Goal: Information Seeking & Learning: Find specific fact

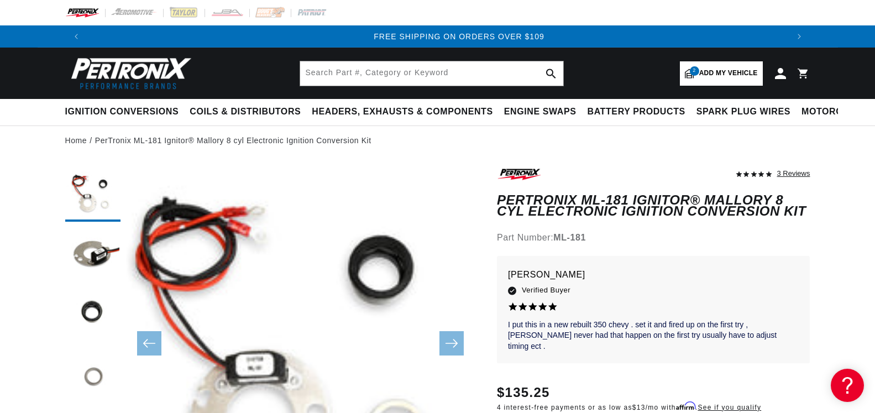
scroll to position [0, 1381]
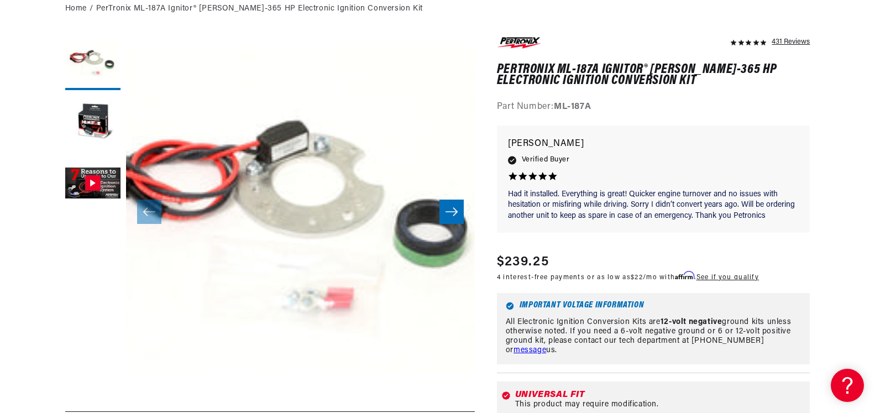
scroll to position [395, 0]
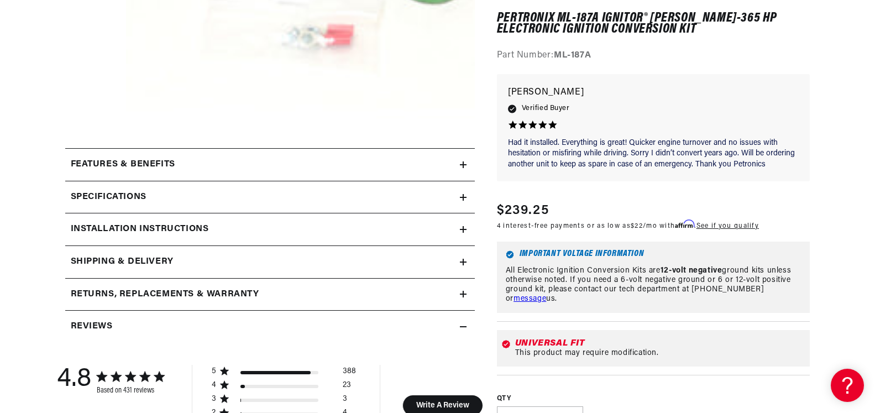
click at [465, 196] on summary "Specifications" at bounding box center [270, 197] width 410 height 32
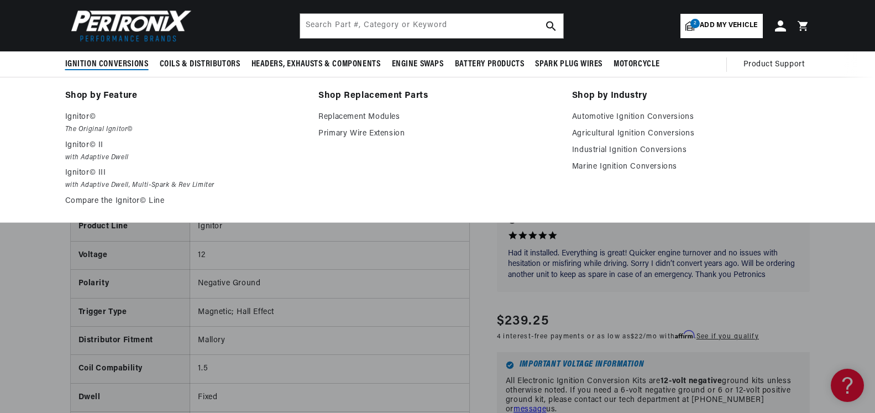
click at [462, 152] on li "Shop Replacement Parts Replacement Modules Primary Wire Extension" at bounding box center [438, 149] width 238 height 123
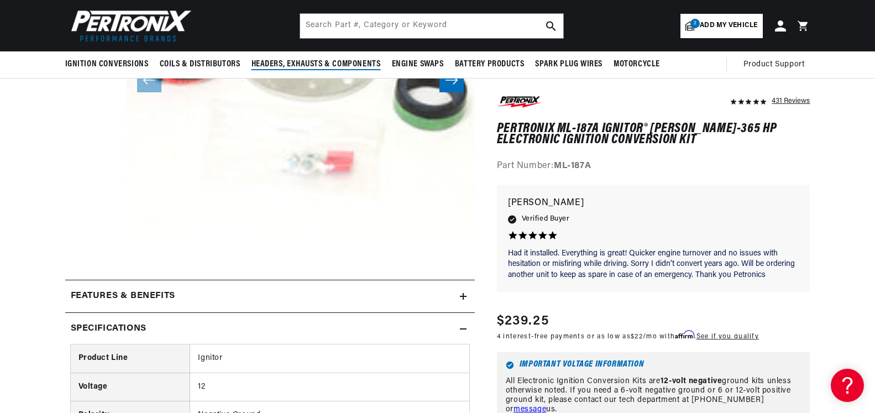
scroll to position [0, 0]
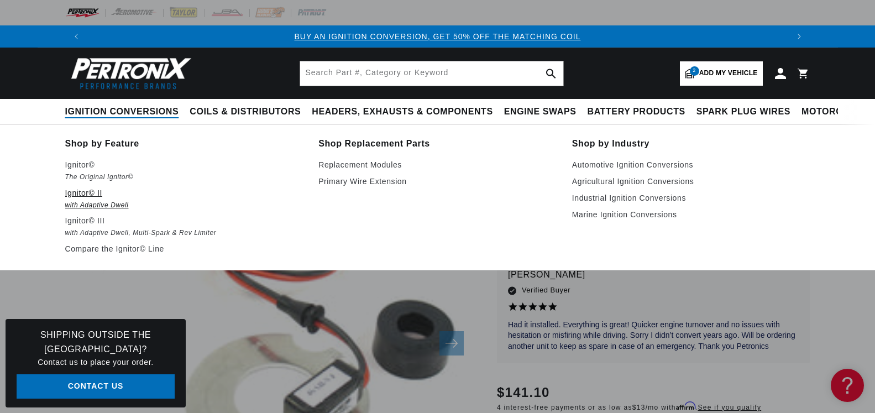
click at [80, 190] on p "Ignitor© II" at bounding box center [184, 192] width 238 height 13
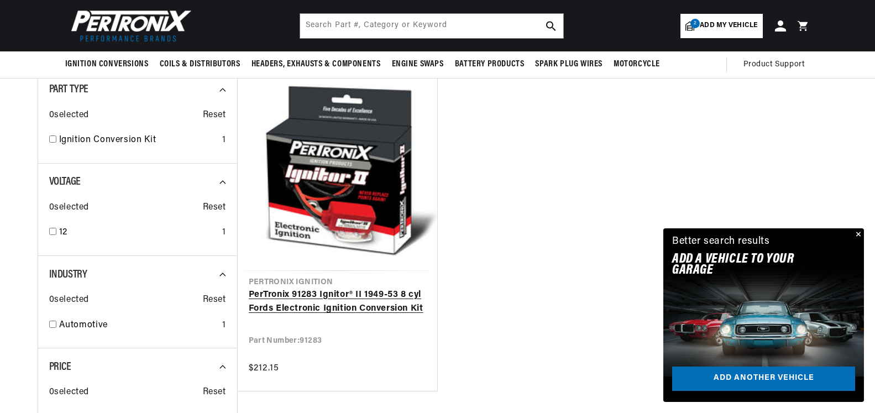
scroll to position [132, 0]
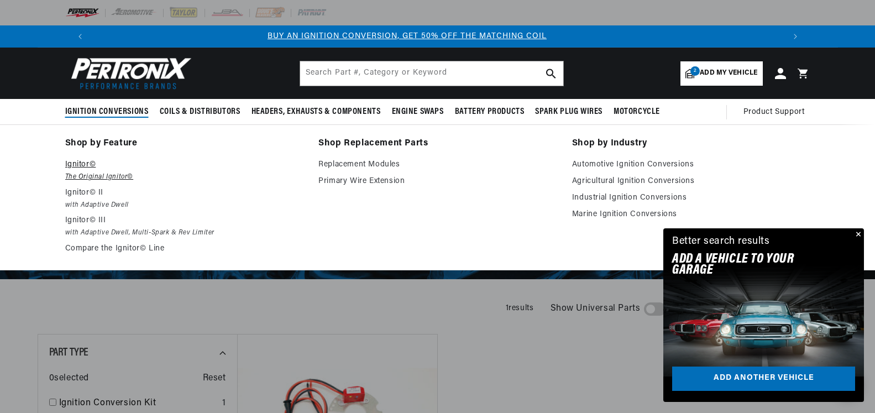
scroll to position [0, 2]
click at [81, 161] on p "Ignitor©" at bounding box center [184, 164] width 238 height 13
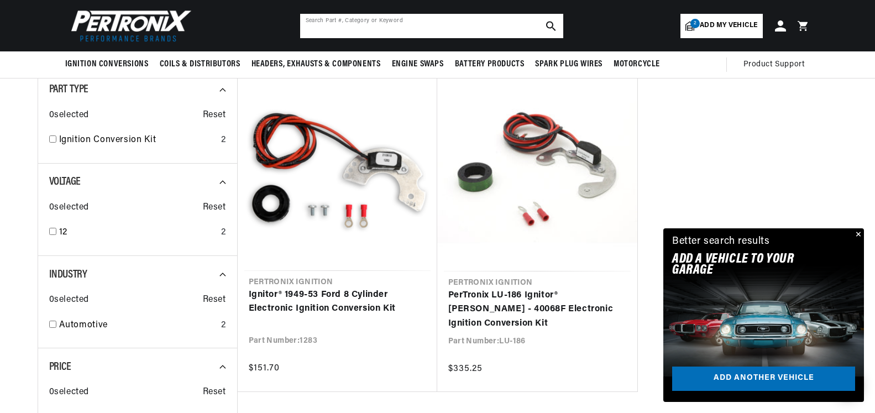
click at [373, 26] on input "text" at bounding box center [431, 26] width 263 height 24
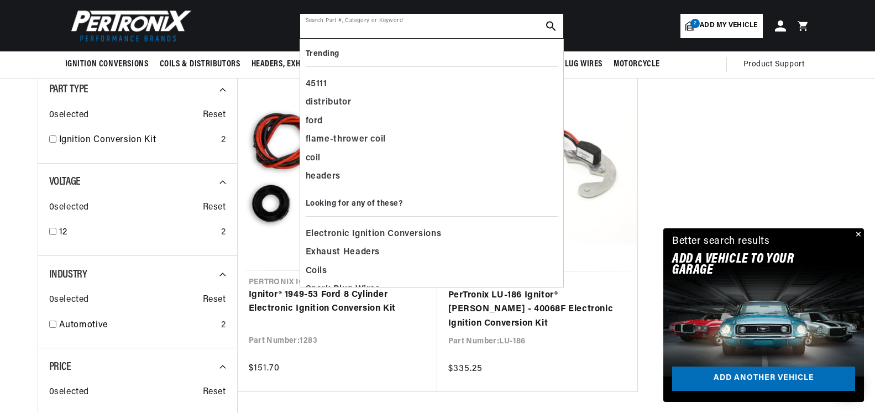
scroll to position [0, 691]
click at [703, 128] on ul "Pertronix Ignition Ignitor® 1949-53 Ford 8 Cylinder Electronic Ignition Convers…" at bounding box center [537, 232] width 601 height 322
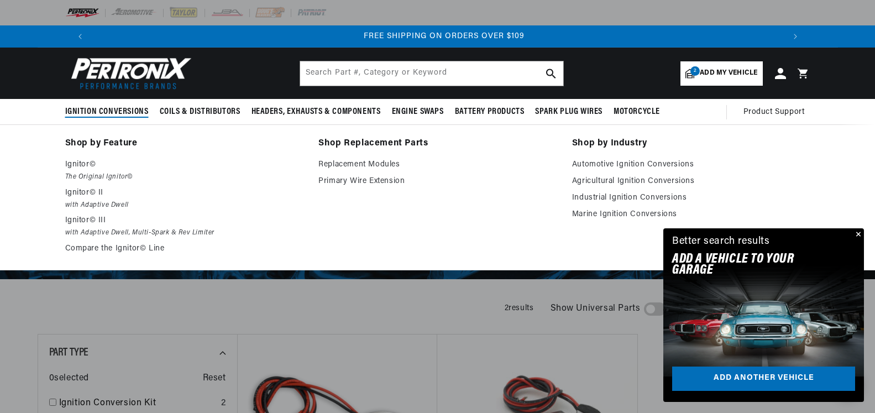
scroll to position [0, 1381]
click at [114, 108] on span "Ignition Conversions" at bounding box center [107, 112] width 84 height 12
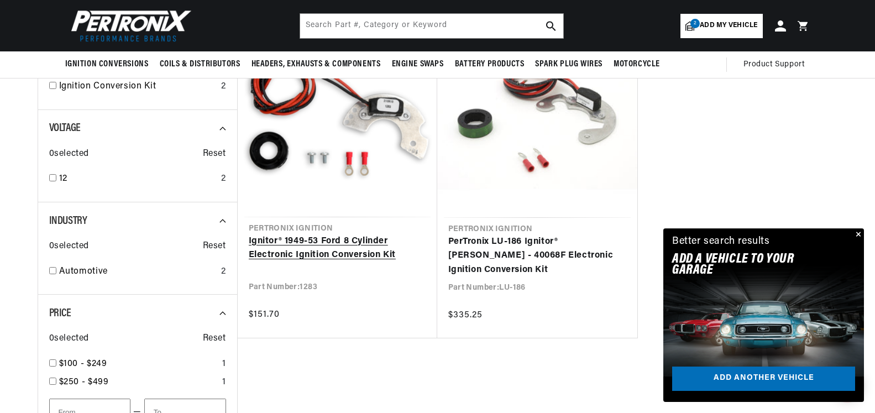
scroll to position [263, 0]
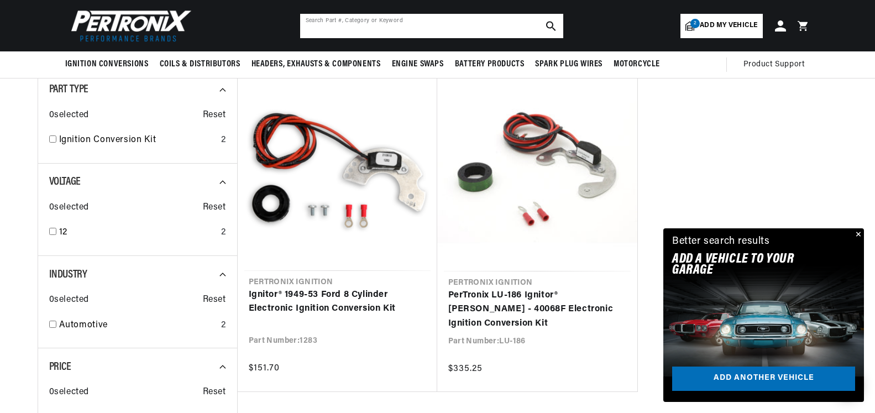
click at [390, 26] on input "text" at bounding box center [431, 26] width 263 height 24
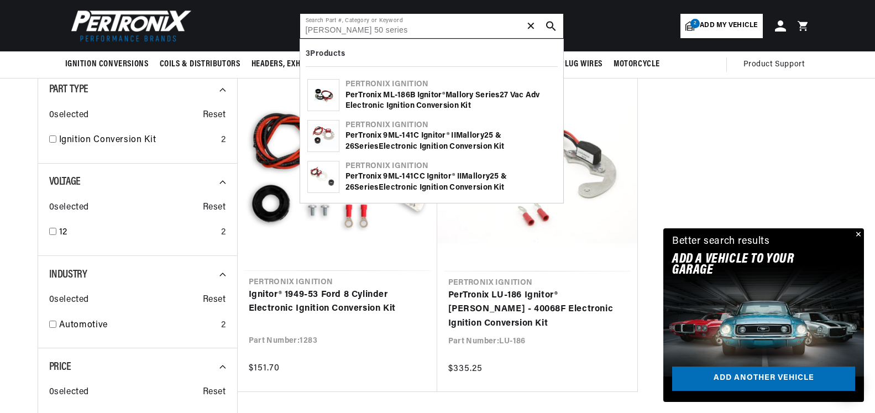
scroll to position [0, 0]
type input "mallory 50 series conversion"
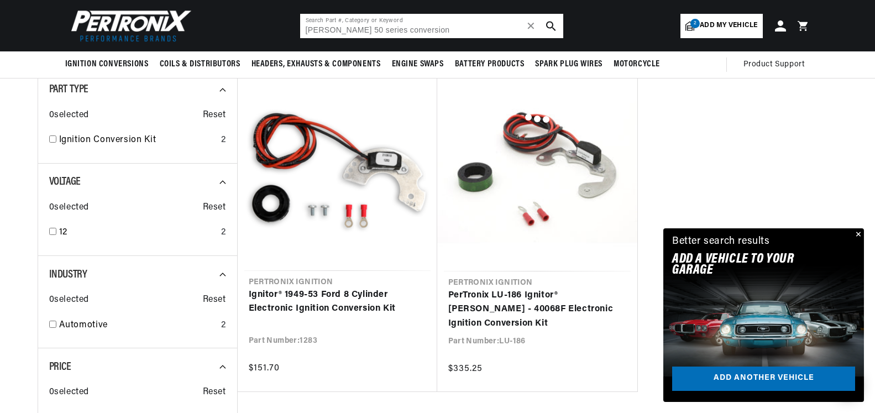
scroll to position [0, 642]
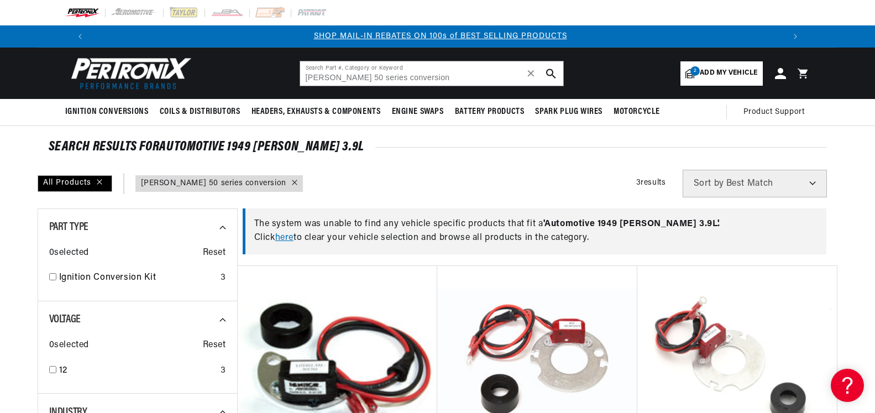
click at [736, 72] on span "Add my vehicle" at bounding box center [729, 73] width 58 height 11
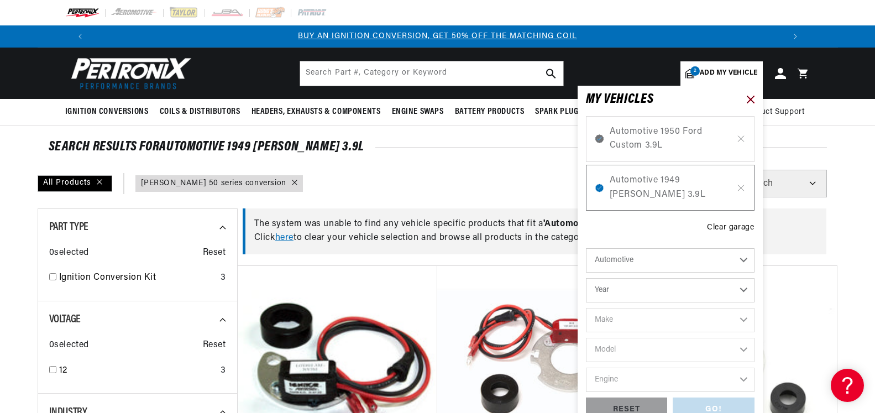
click at [750, 97] on icon at bounding box center [751, 100] width 8 height 8
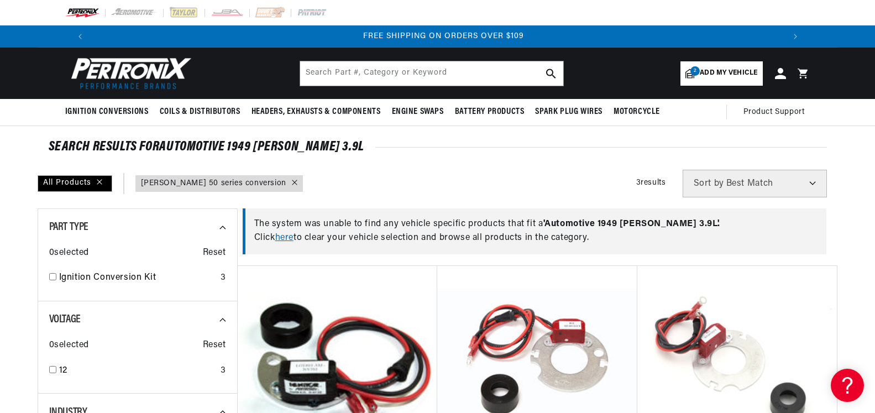
scroll to position [0, 1381]
click at [290, 236] on link "here" at bounding box center [284, 237] width 18 height 9
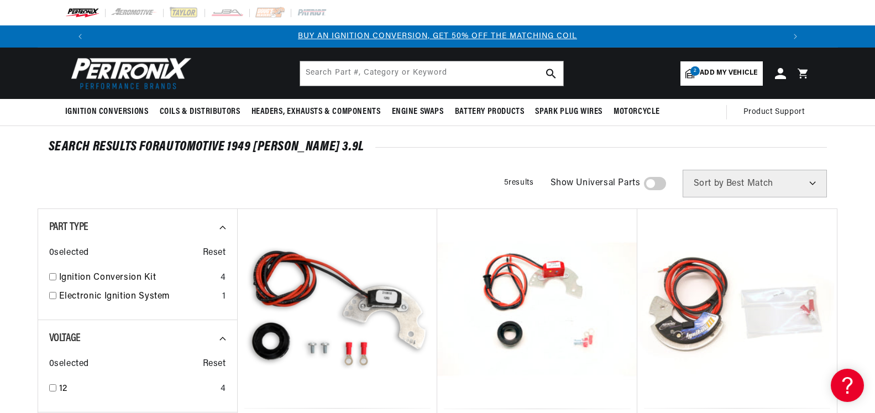
scroll to position [0, 691]
click at [730, 73] on span "Add my vehicle" at bounding box center [729, 73] width 58 height 11
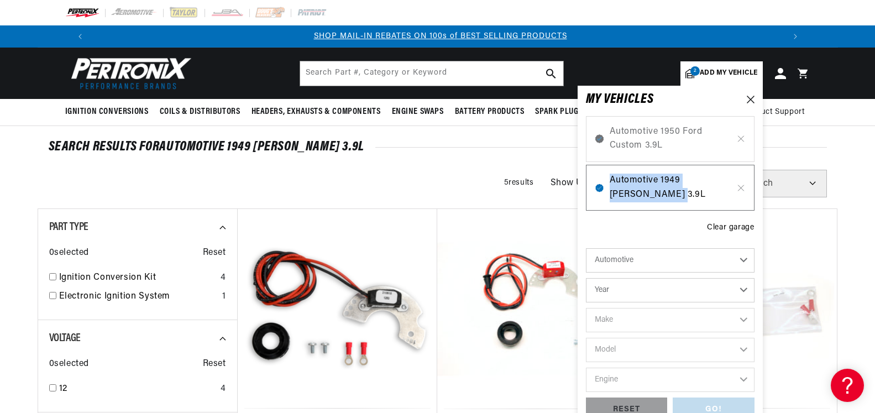
drag, startPoint x: 648, startPoint y: 196, endPoint x: 639, endPoint y: 179, distance: 19.5
click at [599, 184] on div "Automotive 1949 [PERSON_NAME] 3.9L" at bounding box center [670, 188] width 169 height 46
click at [741, 185] on icon at bounding box center [741, 188] width 9 height 9
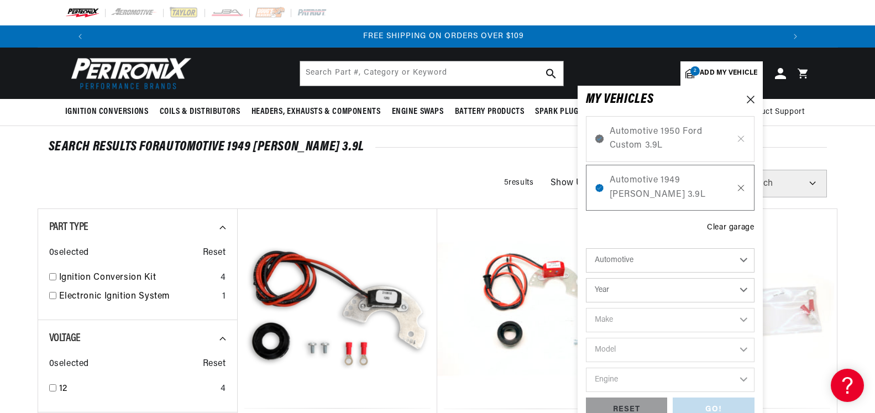
scroll to position [0, 1381]
click at [740, 189] on icon at bounding box center [741, 188] width 6 height 6
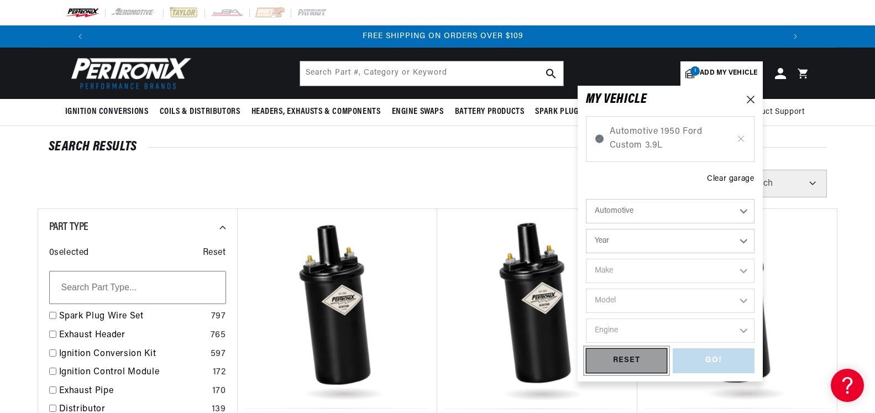
click at [639, 361] on div "RESET" at bounding box center [627, 360] width 82 height 25
click at [636, 362] on div "RESET" at bounding box center [627, 360] width 82 height 25
click at [744, 139] on icon at bounding box center [741, 138] width 9 height 9
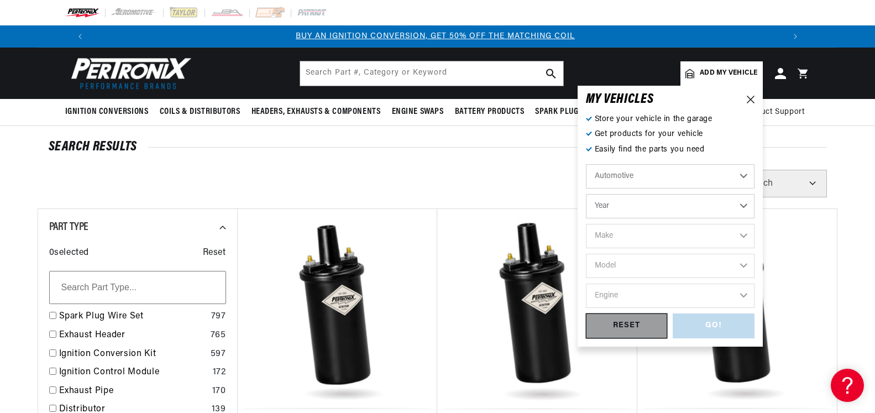
scroll to position [0, 0]
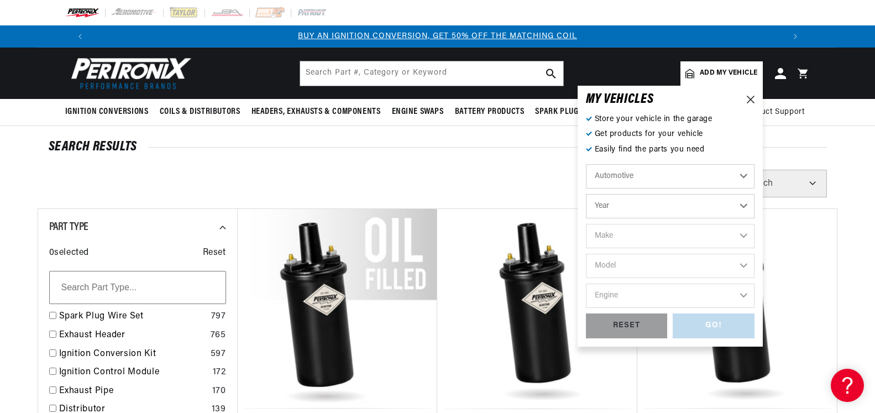
drag, startPoint x: 739, startPoint y: 328, endPoint x: 319, endPoint y: 236, distance: 430.3
click at [737, 328] on div "GO! RESET" at bounding box center [670, 326] width 169 height 25
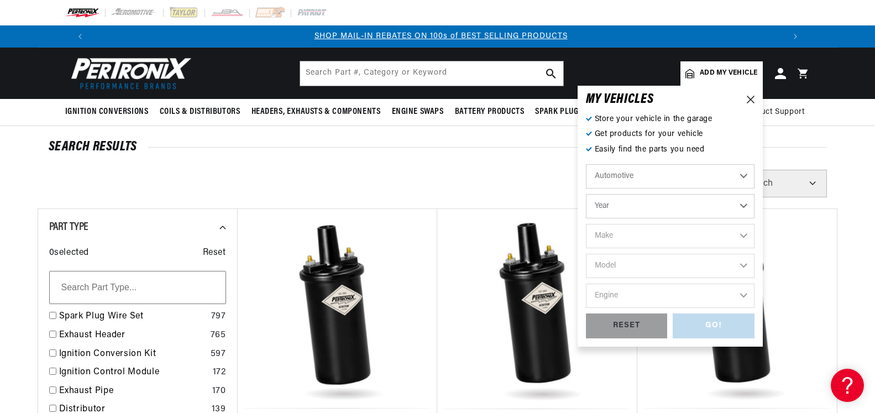
scroll to position [0, 691]
click at [752, 101] on icon at bounding box center [751, 100] width 8 height 8
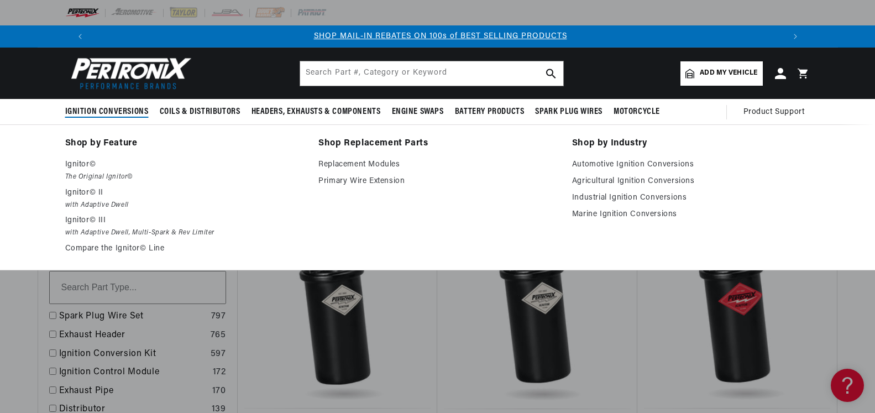
click at [114, 109] on span "Ignition Conversions" at bounding box center [107, 112] width 84 height 12
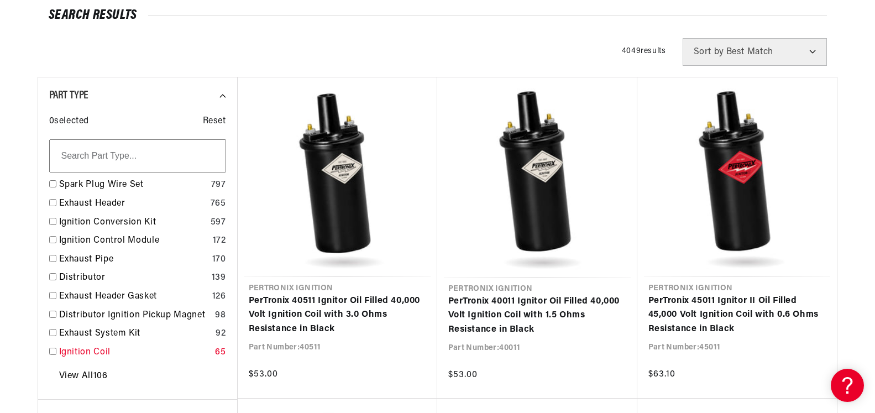
scroll to position [0, 1381]
click at [124, 221] on link "Ignition Conversion Kit" at bounding box center [132, 223] width 147 height 14
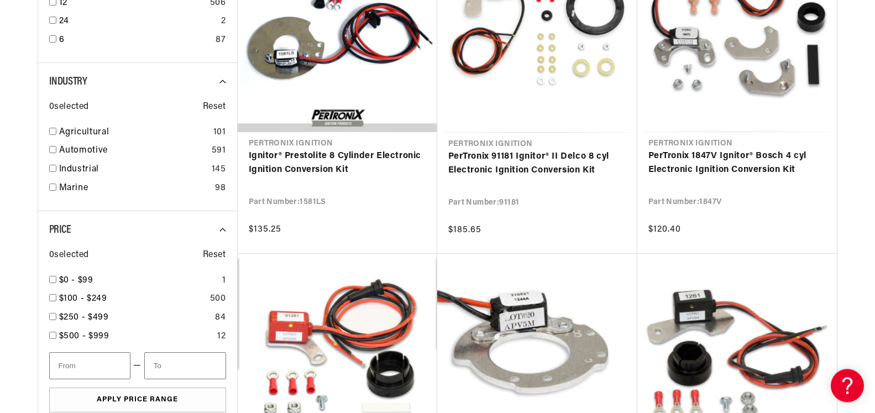
scroll to position [790, 0]
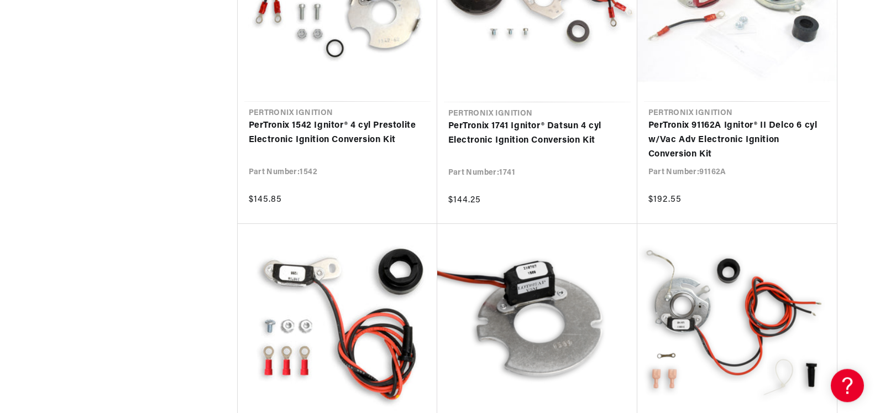
scroll to position [2238, 0]
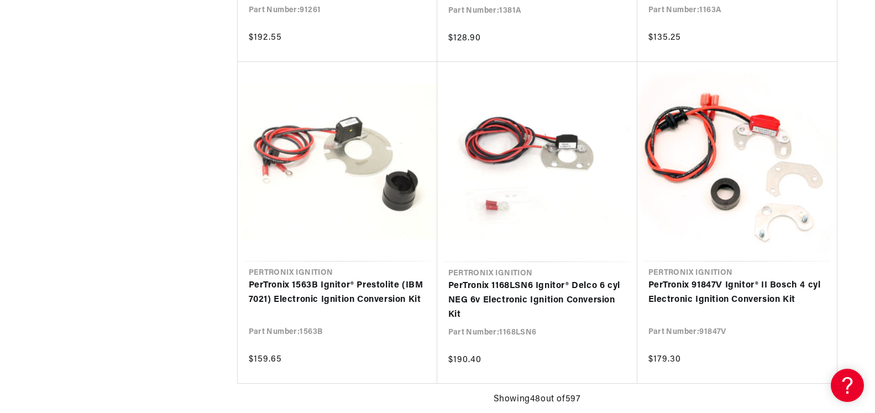
scroll to position [3949, 0]
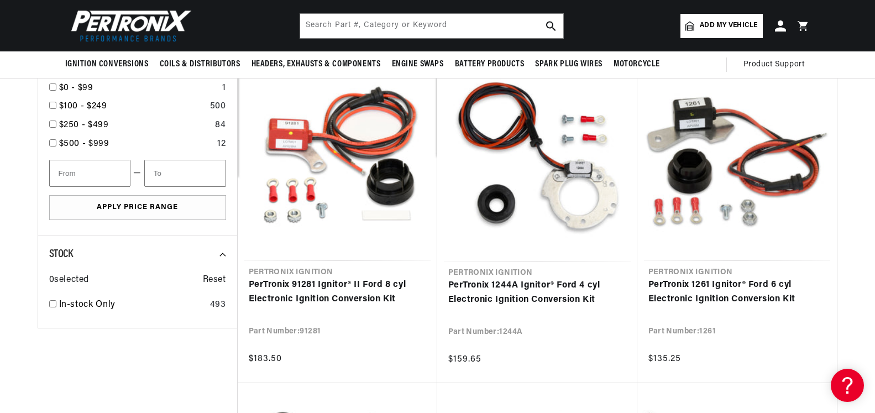
scroll to position [527, 0]
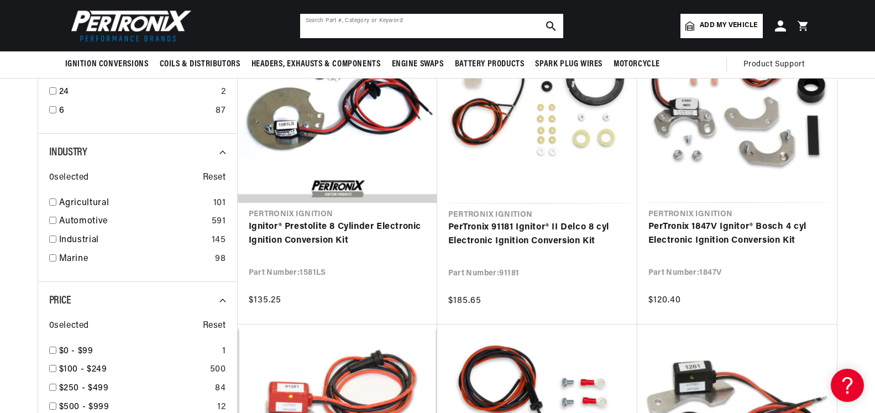
click at [413, 23] on input "text" at bounding box center [431, 26] width 263 height 24
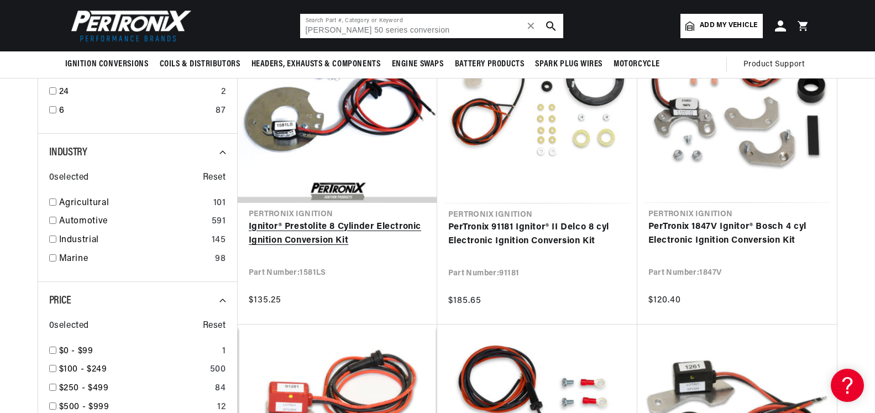
type input "[PERSON_NAME] 50 series conversion"
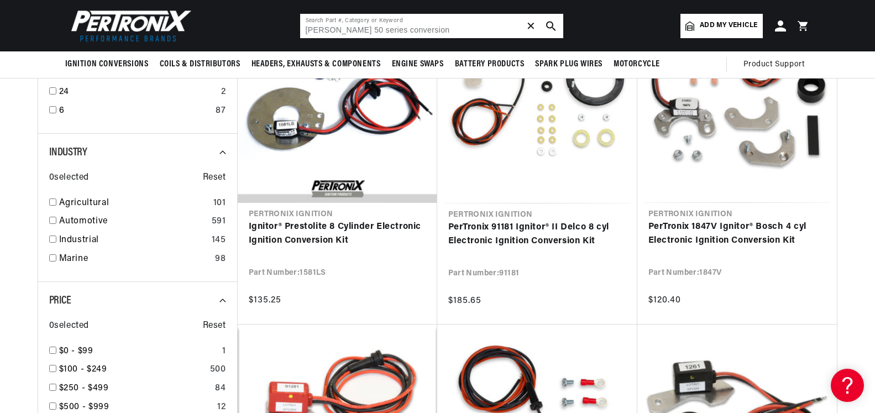
checkbox input "false"
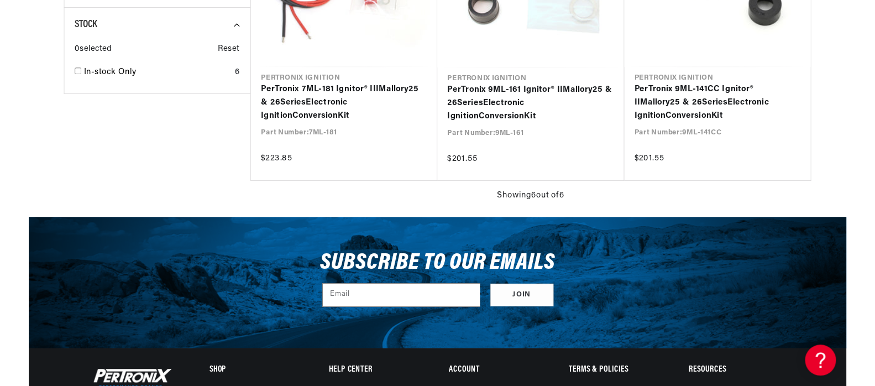
scroll to position [922, 0]
